Goal: Task Accomplishment & Management: Manage account settings

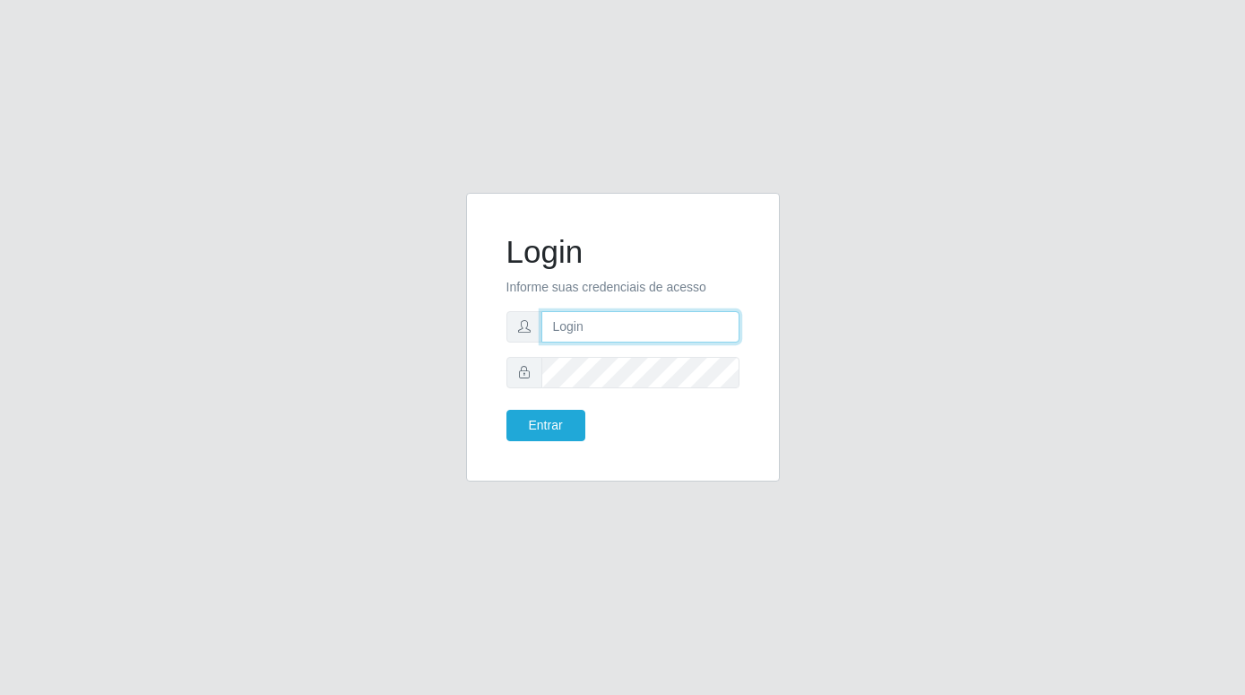
click at [569, 327] on input "text" at bounding box center [640, 326] width 198 height 31
click at [522, 329] on icon at bounding box center [524, 326] width 13 height 13
click at [538, 431] on button "Entrar" at bounding box center [545, 425] width 79 height 31
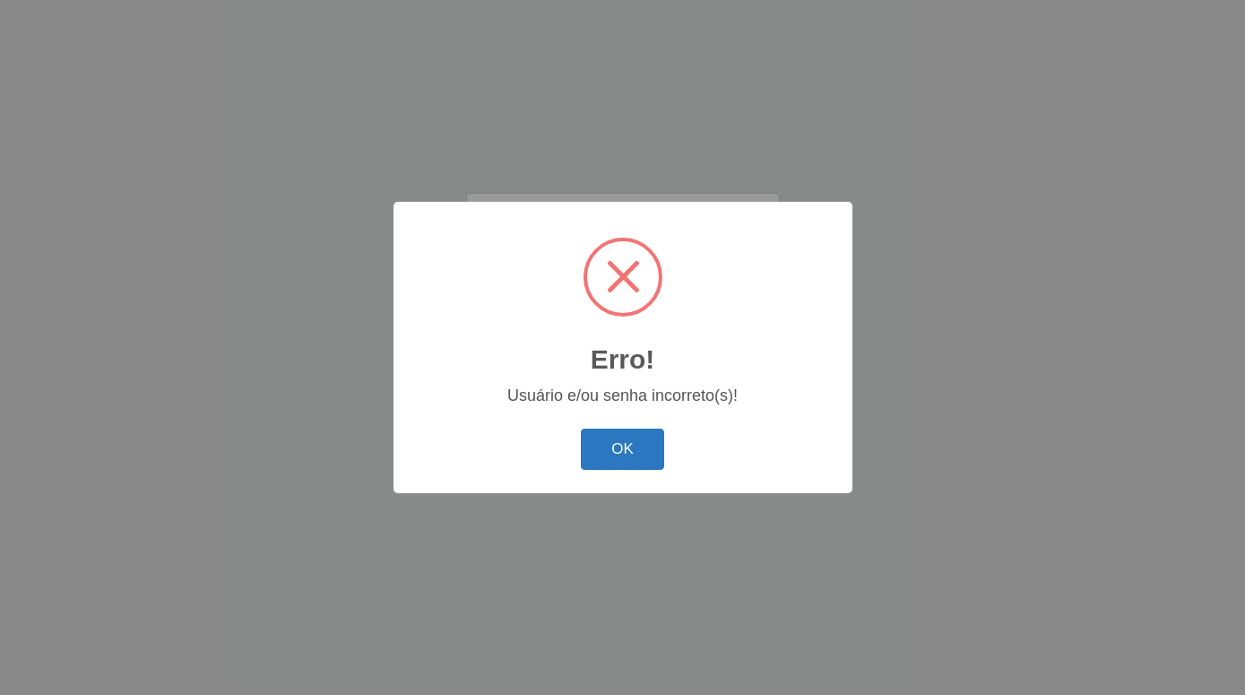
click at [605, 451] on button "OK" at bounding box center [622, 449] width 83 height 42
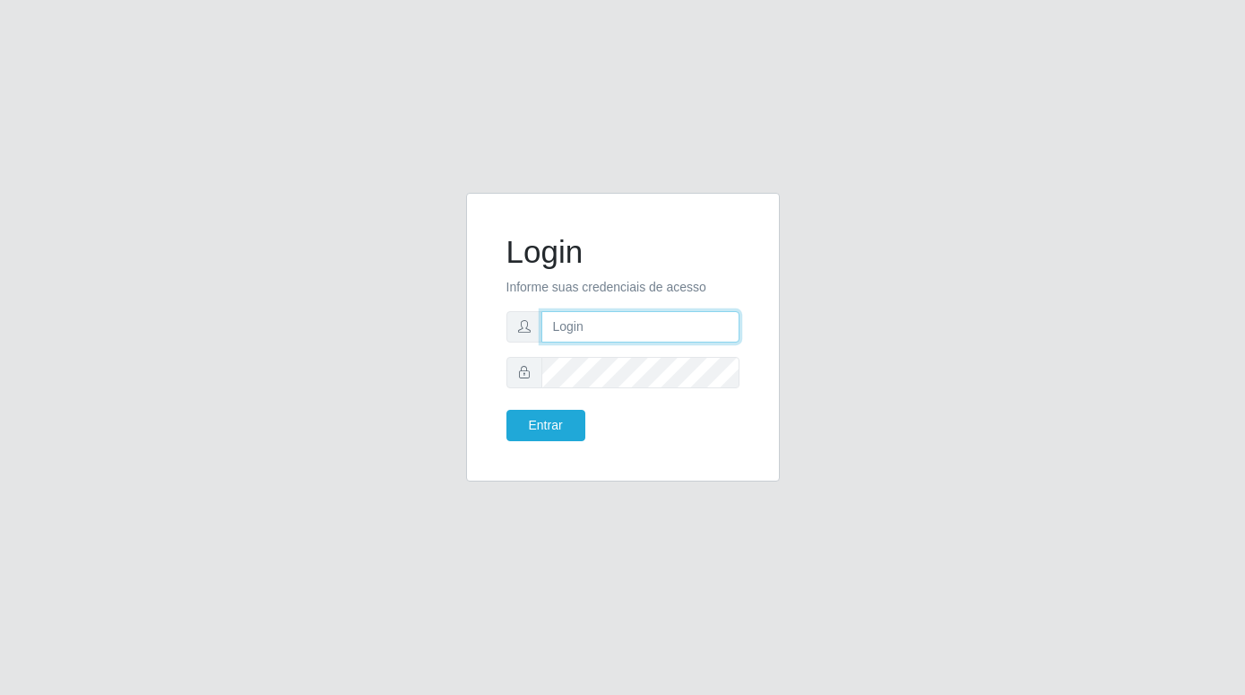
click at [570, 330] on input "text" at bounding box center [640, 326] width 198 height 31
click at [506, 410] on button "Entrar" at bounding box center [545, 425] width 79 height 31
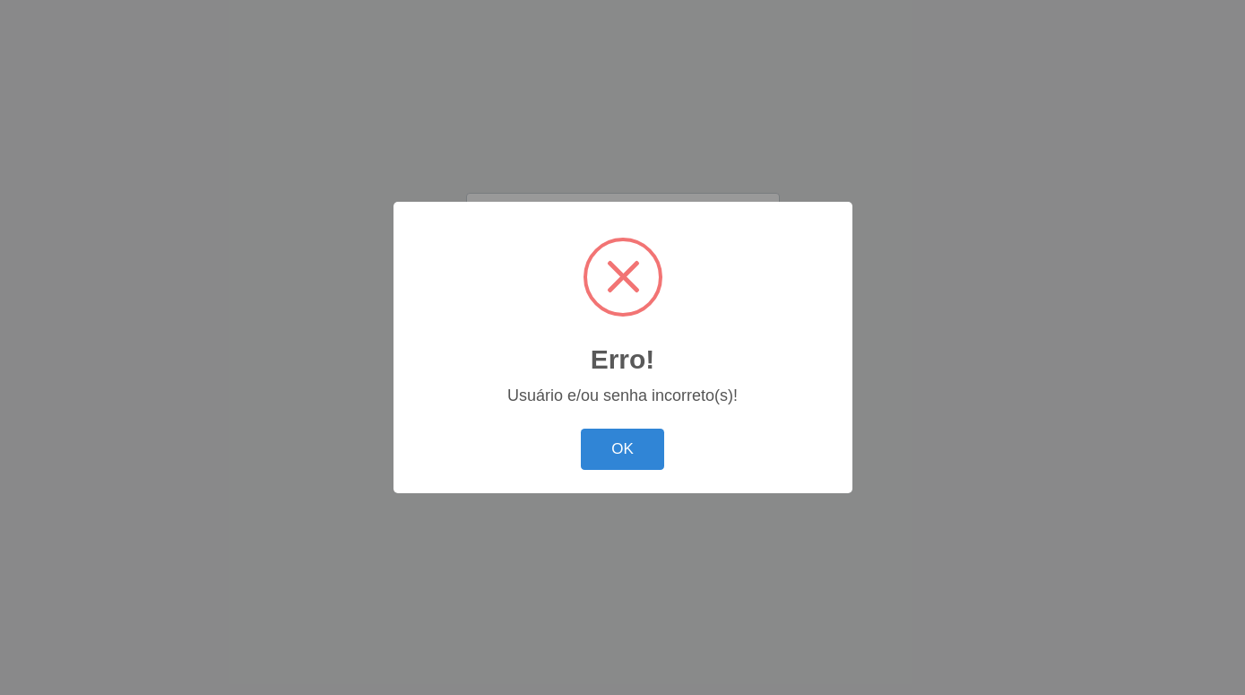
click at [581, 428] on button "OK" at bounding box center [622, 449] width 83 height 42
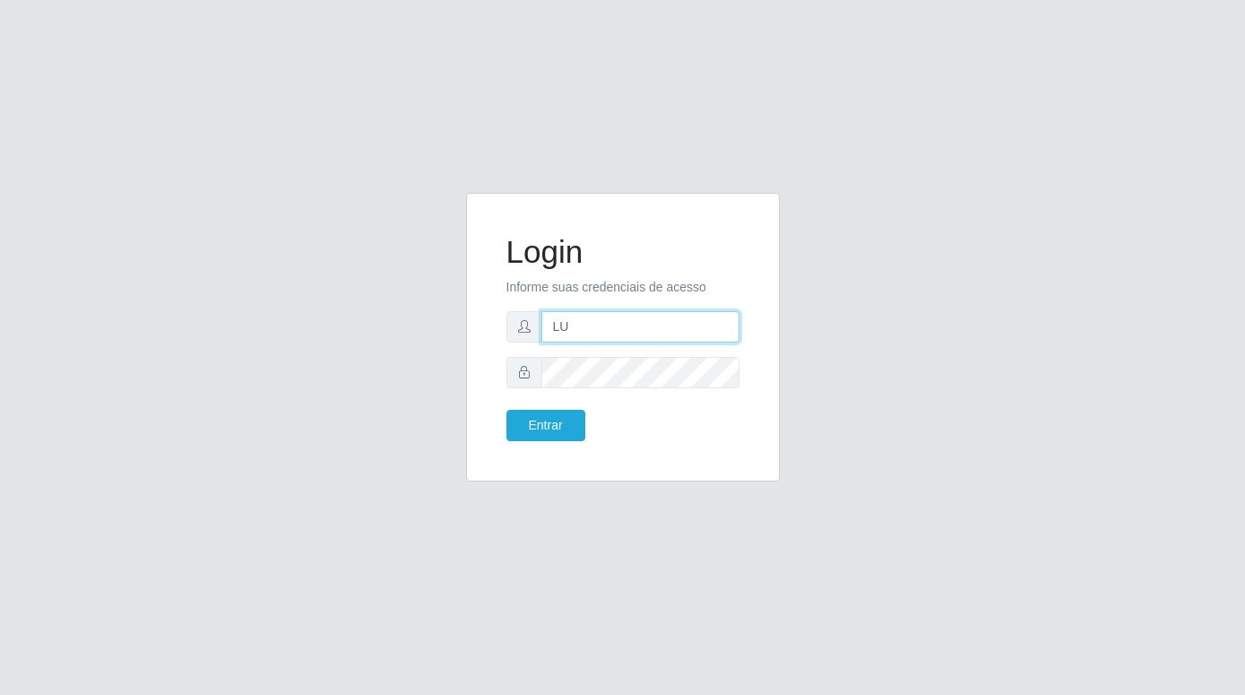
type input "L"
